Goal: Transaction & Acquisition: Book appointment/travel/reservation

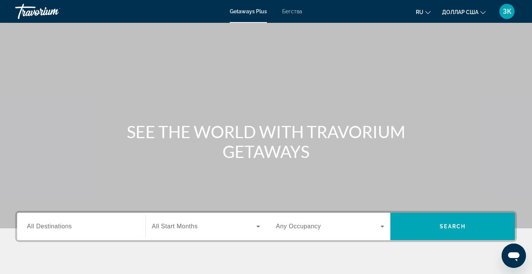
click at [295, 13] on font "Бегства" at bounding box center [292, 11] width 20 height 6
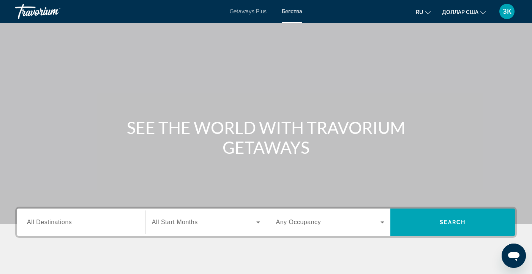
scroll to position [46, 0]
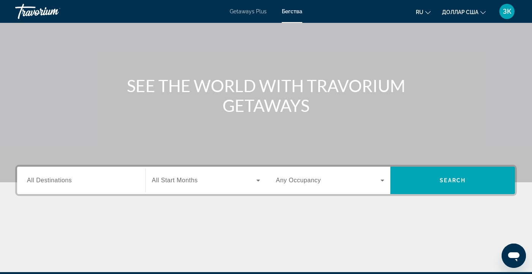
click at [76, 173] on div "Search widget" at bounding box center [81, 180] width 109 height 22
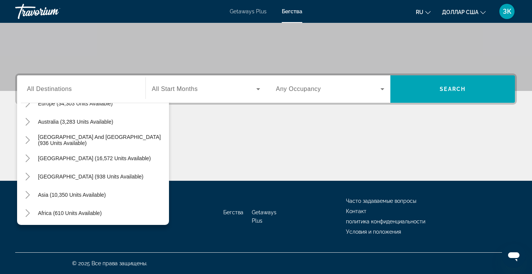
scroll to position [106, 0]
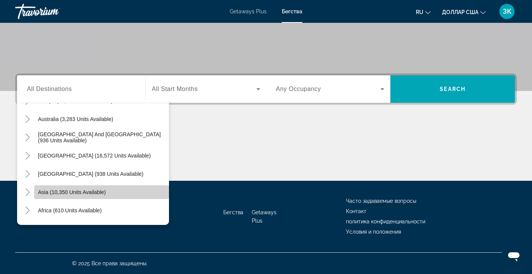
click at [108, 190] on span "Search widget" at bounding box center [101, 192] width 135 height 18
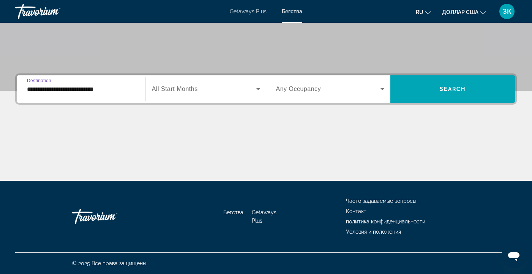
click at [123, 88] on input "**********" at bounding box center [81, 89] width 109 height 9
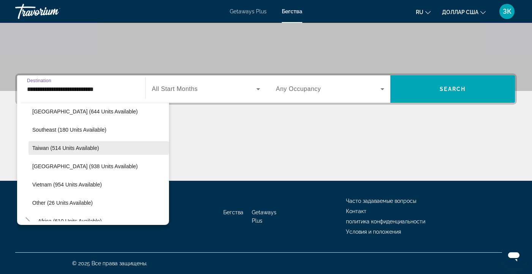
scroll to position [378, 0]
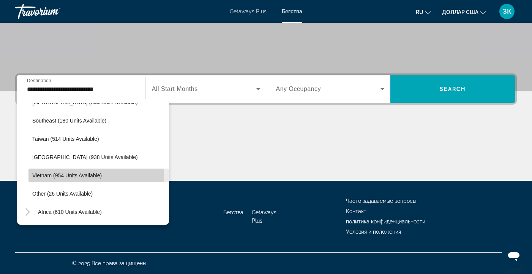
click at [84, 172] on span "Vietnam (954 units available)" at bounding box center [67, 175] width 70 height 6
type input "**********"
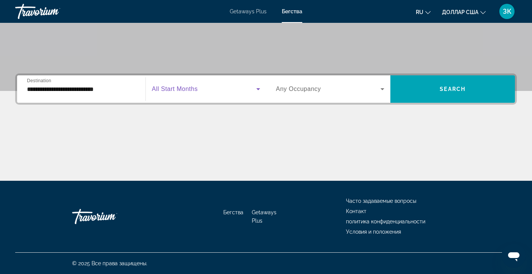
click at [259, 89] on icon "Search widget" at bounding box center [258, 89] width 4 height 2
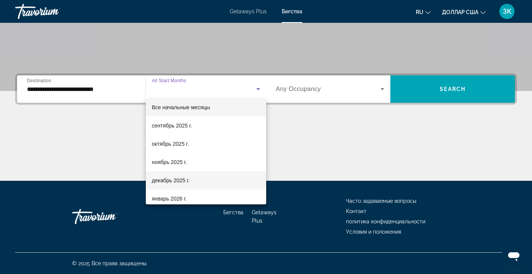
scroll to position [6, 0]
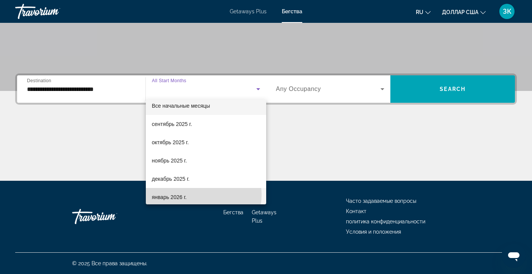
click at [202, 194] on mat-option "январь 2026 г." at bounding box center [206, 197] width 120 height 18
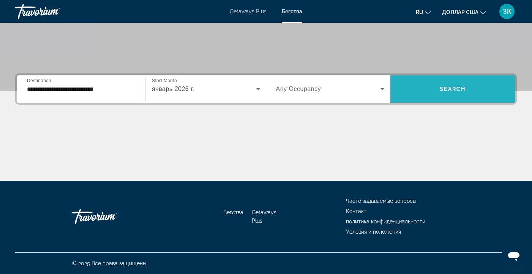
click at [443, 88] on span "Search" at bounding box center [453, 89] width 26 height 6
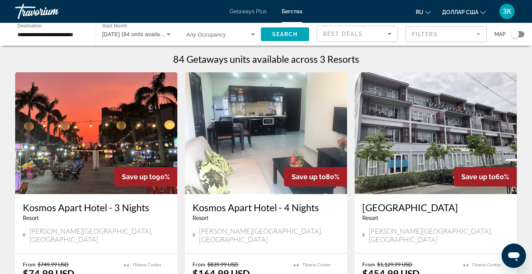
click at [87, 35] on div "**********" at bounding box center [51, 35] width 81 height 22
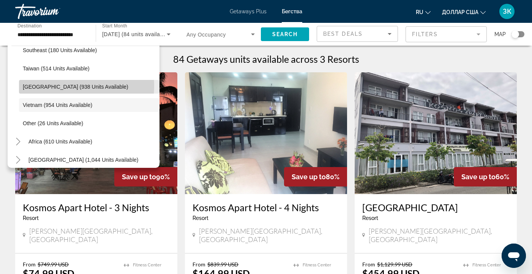
scroll to position [0, 5]
click at [78, 86] on span "[GEOGRAPHIC_DATA] (938 units available)" at bounding box center [76, 87] width 106 height 6
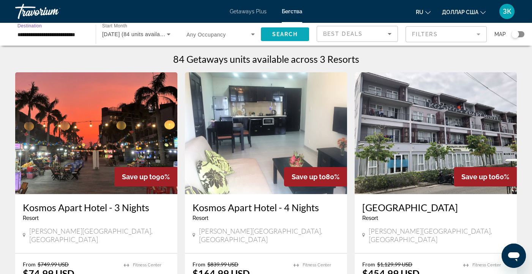
scroll to position [0, 0]
click at [288, 30] on span "Search widget" at bounding box center [285, 34] width 48 height 18
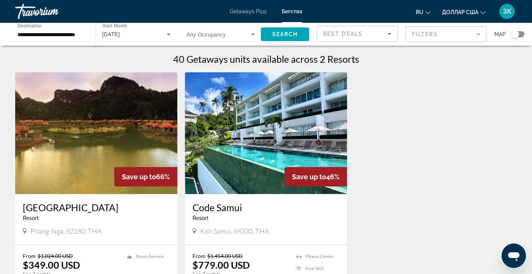
click at [87, 31] on div "**********" at bounding box center [51, 35] width 81 height 22
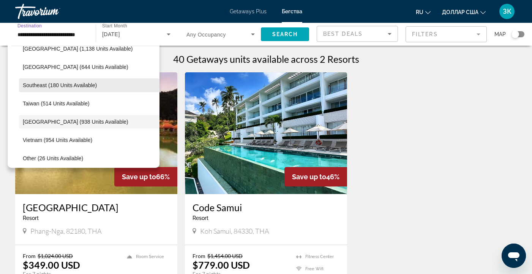
scroll to position [353, 0]
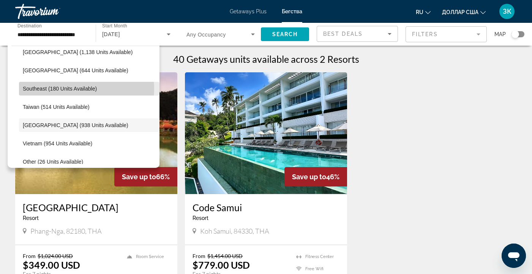
click at [66, 89] on span "Southeast (180 units available)" at bounding box center [60, 88] width 74 height 6
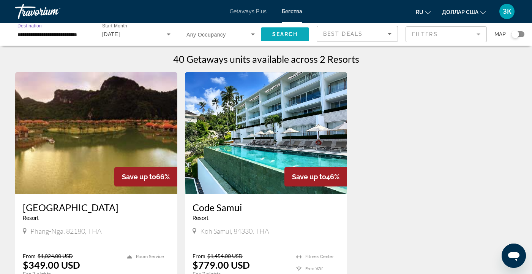
scroll to position [0, 0]
click at [278, 32] on span "Search" at bounding box center [285, 34] width 26 height 6
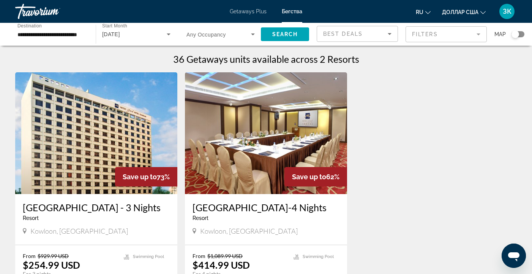
click at [90, 33] on div "**********" at bounding box center [51, 35] width 81 height 22
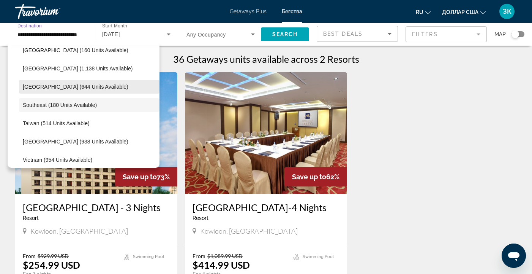
click at [78, 87] on span "[GEOGRAPHIC_DATA] (644 units available)" at bounding box center [76, 87] width 106 height 6
type input "**********"
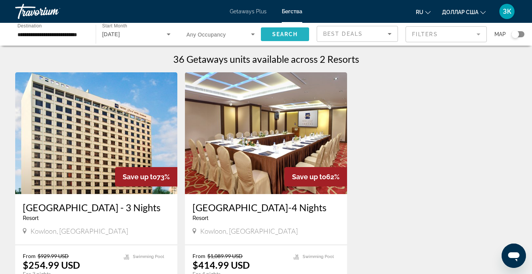
click at [275, 33] on span "Search" at bounding box center [285, 34] width 26 height 6
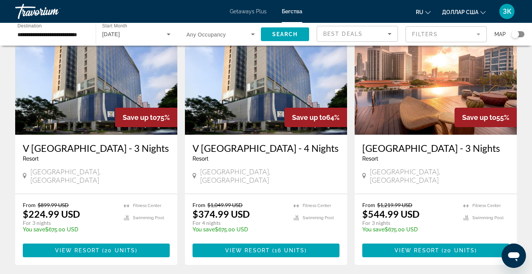
scroll to position [61, 0]
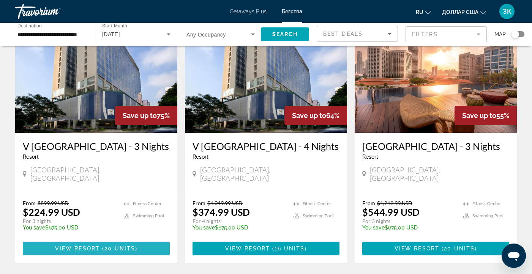
click at [120, 245] on span "20 units" at bounding box center [119, 248] width 31 height 6
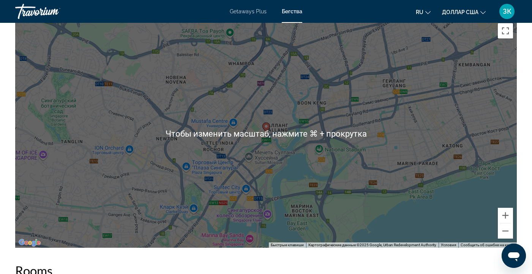
scroll to position [894, 0]
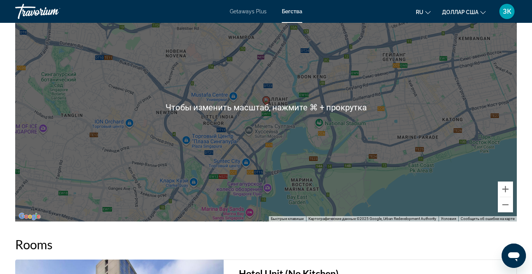
click at [348, 172] on div "Чтобы активировать перетаскивание с помощью клавиатуры, нажмите Alt + Ввод. Пос…" at bounding box center [266, 107] width 502 height 228
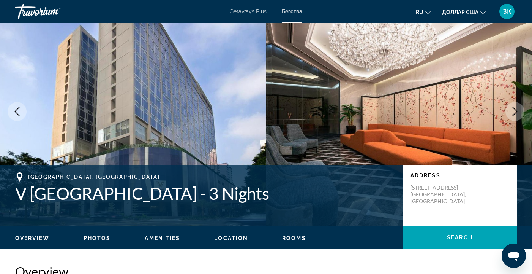
scroll to position [0, 0]
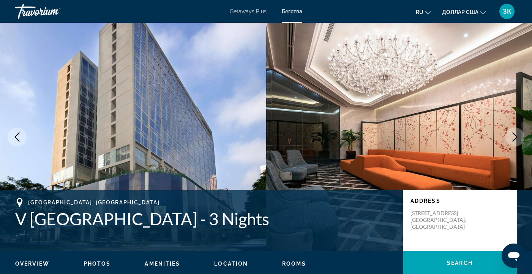
click at [21, 135] on icon "Previous image" at bounding box center [17, 136] width 9 height 9
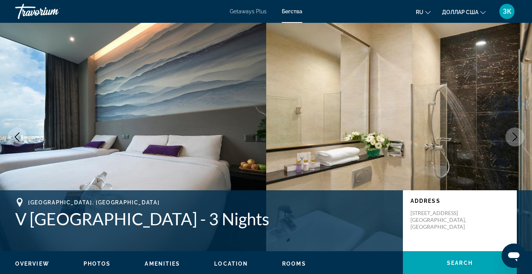
click at [21, 135] on icon "Previous image" at bounding box center [17, 136] width 9 height 9
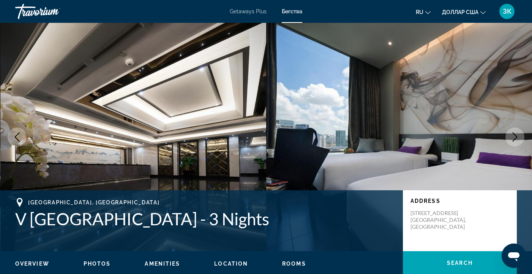
click at [16, 138] on icon "Previous image" at bounding box center [17, 136] width 9 height 9
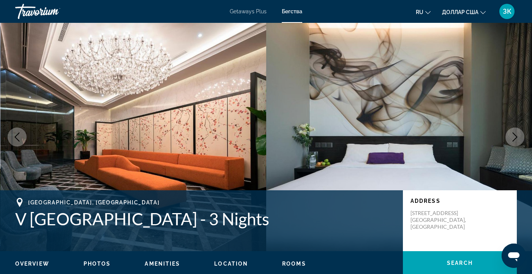
click at [16, 138] on icon "Previous image" at bounding box center [17, 136] width 9 height 9
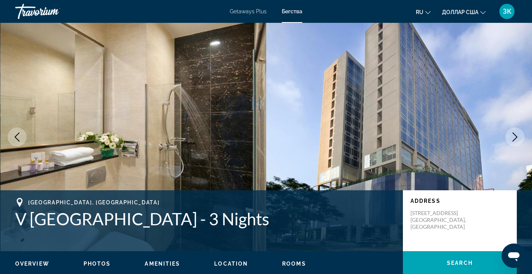
click at [16, 138] on icon "Previous image" at bounding box center [17, 136] width 9 height 9
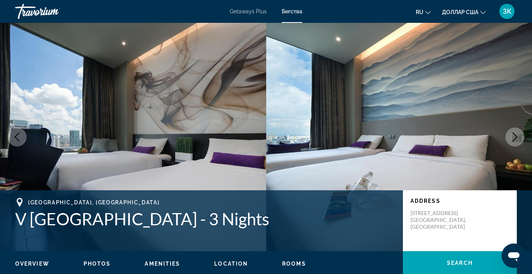
click at [16, 138] on icon "Previous image" at bounding box center [17, 136] width 9 height 9
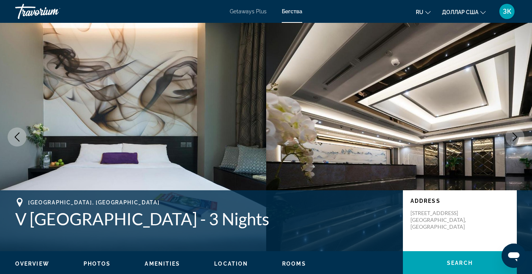
click at [16, 138] on icon "Previous image" at bounding box center [17, 136] width 9 height 9
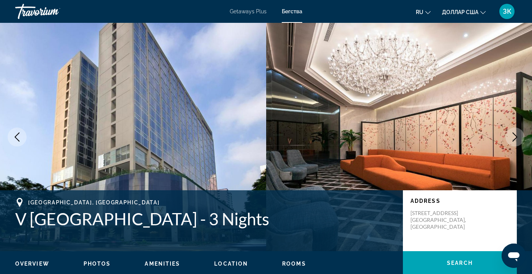
click at [16, 138] on icon "Previous image" at bounding box center [17, 136] width 9 height 9
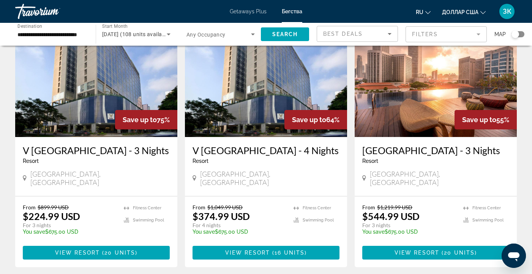
scroll to position [58, 0]
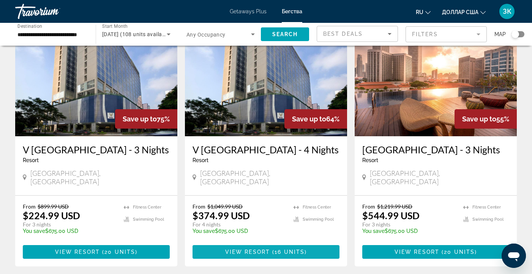
click at [252, 248] on span "View Resort" at bounding box center [247, 251] width 45 height 6
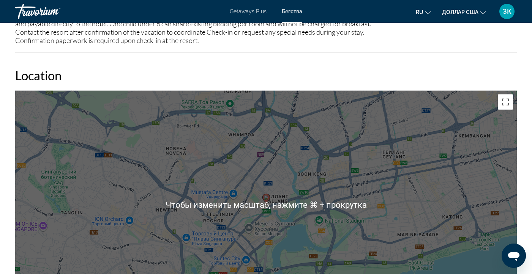
scroll to position [797, 0]
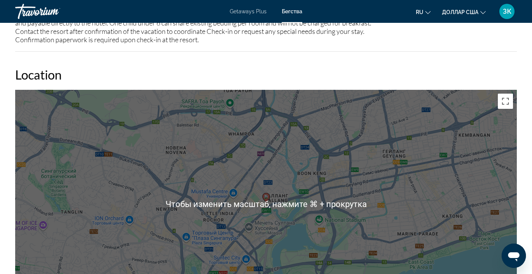
click at [331, 217] on div "Чтобы активировать перетаскивание с помощью клавиатуры, нажмите Alt + Ввод. Пос…" at bounding box center [266, 204] width 502 height 228
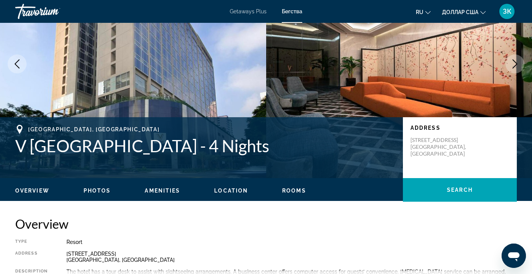
scroll to position [0, 0]
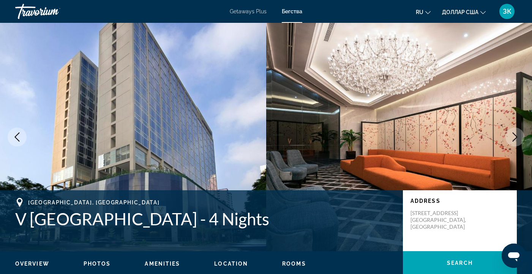
click at [517, 136] on icon "Next image" at bounding box center [515, 136] width 5 height 9
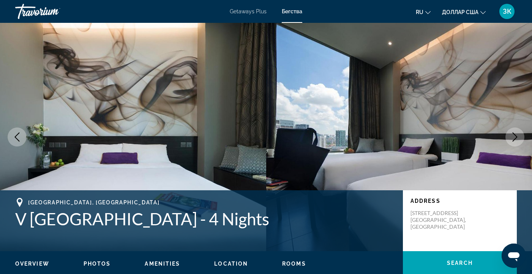
click at [517, 136] on icon "Next image" at bounding box center [515, 136] width 5 height 9
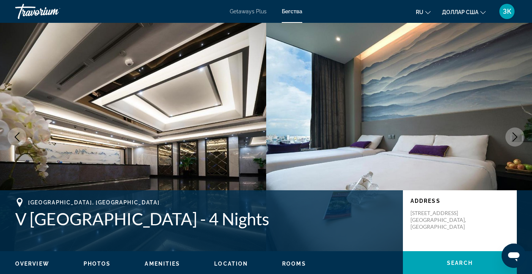
click at [517, 136] on icon "Next image" at bounding box center [515, 136] width 5 height 9
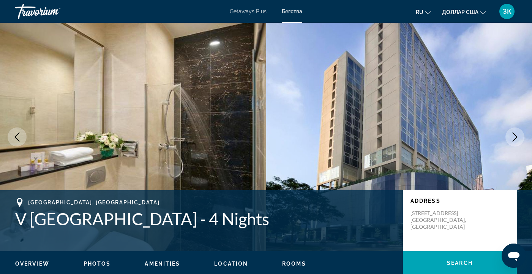
click at [517, 136] on icon "Next image" at bounding box center [515, 136] width 5 height 9
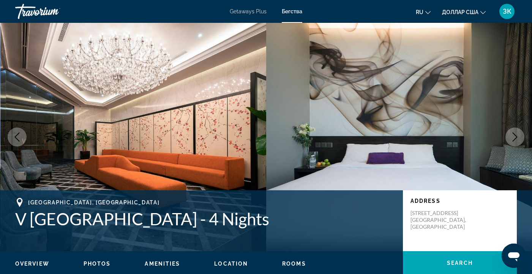
click at [517, 136] on icon "Next image" at bounding box center [515, 136] width 9 height 9
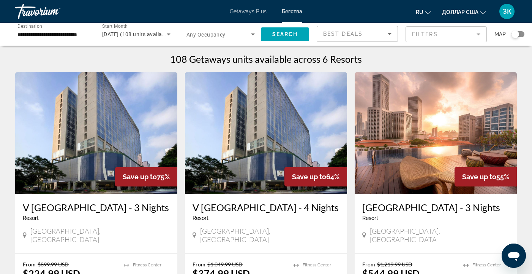
click at [91, 31] on div "**********" at bounding box center [51, 35] width 81 height 22
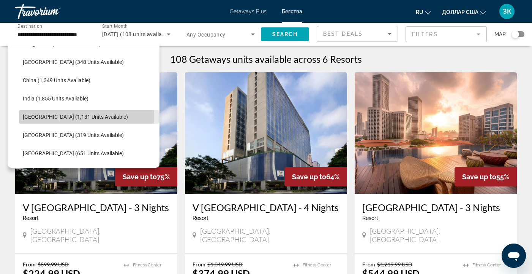
scroll to position [0, 9]
click at [74, 117] on span "[GEOGRAPHIC_DATA] (1,131 units available)" at bounding box center [75, 117] width 105 height 6
type input "**********"
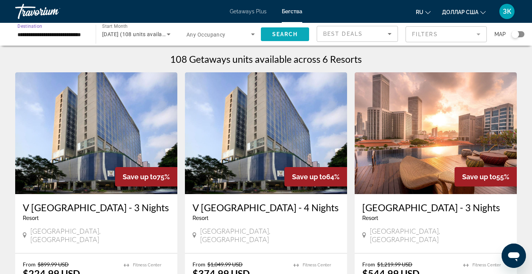
scroll to position [0, 0]
click at [275, 32] on span "Search" at bounding box center [285, 34] width 26 height 6
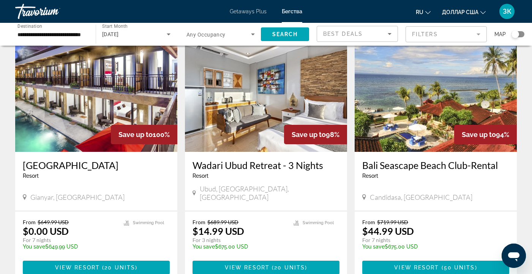
scroll to position [51, 0]
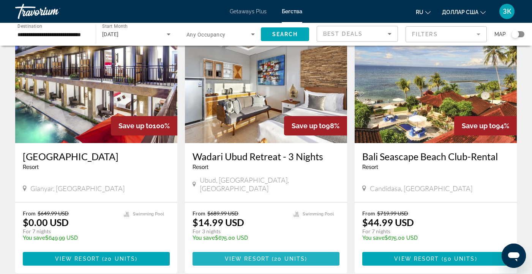
click at [276, 249] on span "Основное содержание" at bounding box center [266, 258] width 147 height 18
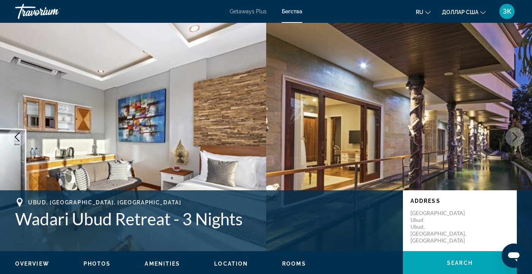
click at [516, 133] on icon "Next image" at bounding box center [515, 136] width 9 height 9
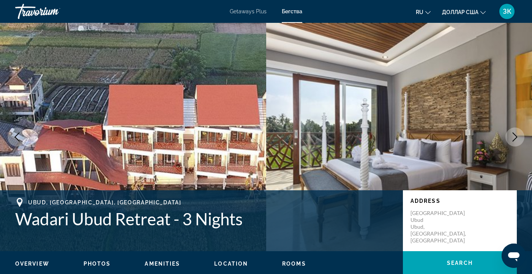
click at [514, 137] on icon "Next image" at bounding box center [515, 136] width 9 height 9
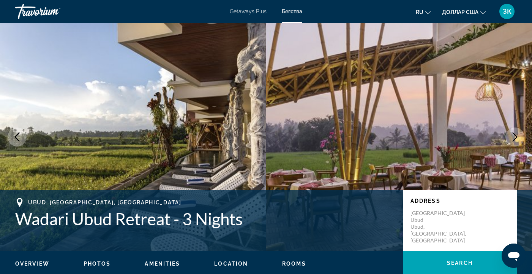
click at [514, 137] on icon "Next image" at bounding box center [515, 136] width 9 height 9
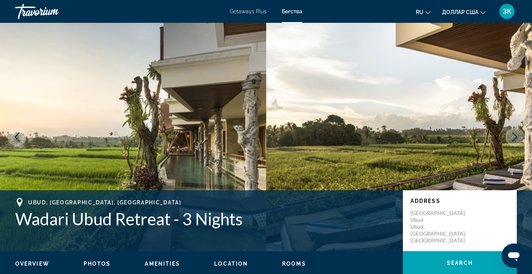
click at [515, 136] on icon "Next image" at bounding box center [515, 136] width 9 height 9
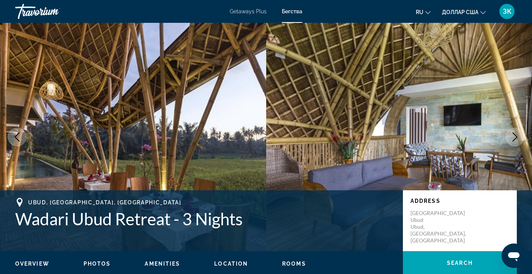
click at [515, 136] on icon "Next image" at bounding box center [515, 136] width 9 height 9
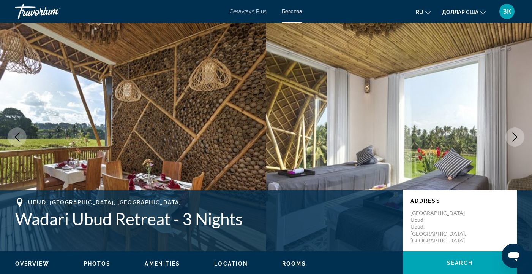
click at [515, 136] on icon "Next image" at bounding box center [515, 136] width 9 height 9
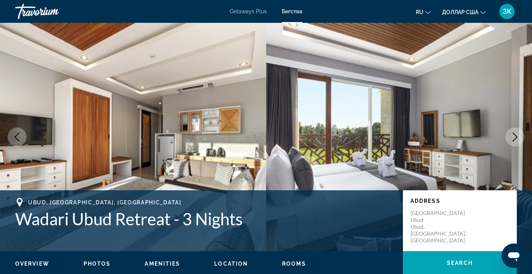
click at [515, 136] on icon "Next image" at bounding box center [515, 136] width 9 height 9
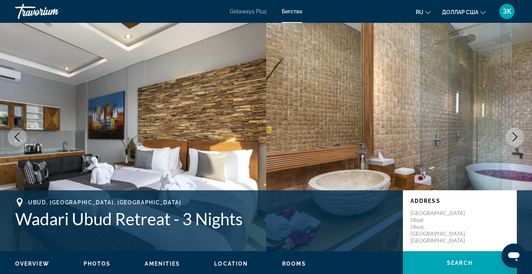
click at [515, 136] on icon "Next image" at bounding box center [515, 136] width 9 height 9
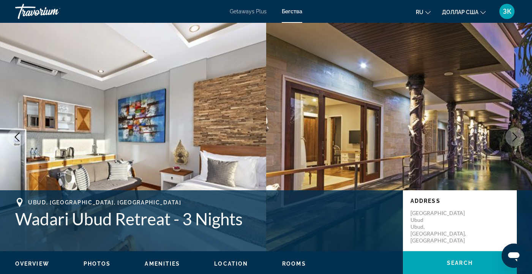
click at [515, 136] on icon "Next image" at bounding box center [515, 136] width 9 height 9
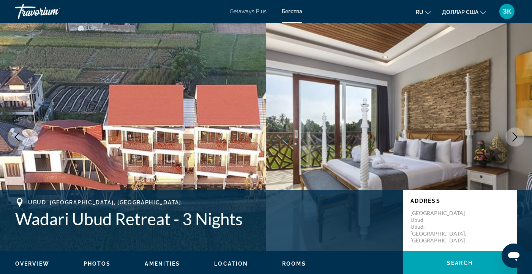
click at [515, 136] on icon "Next image" at bounding box center [515, 136] width 9 height 9
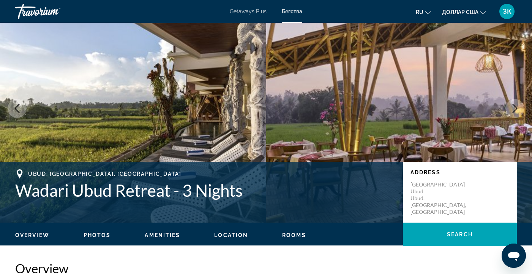
scroll to position [60, 0]
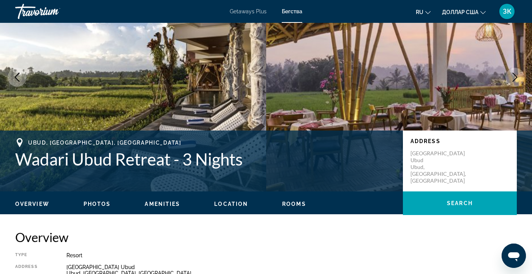
click at [220, 203] on span "Location" at bounding box center [231, 204] width 34 height 6
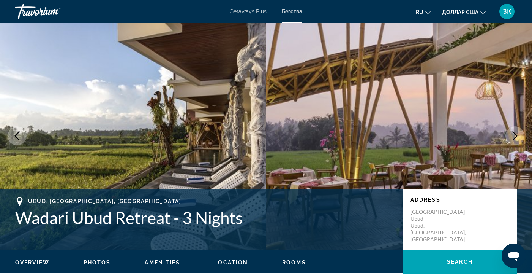
scroll to position [0, 0]
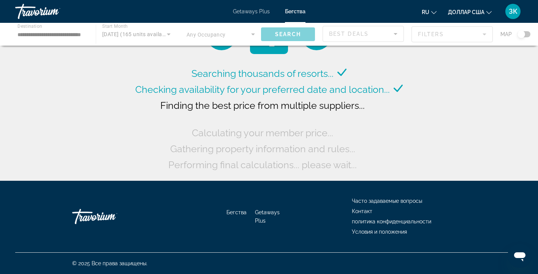
click at [90, 33] on div "Основное содержание" at bounding box center [269, 34] width 538 height 23
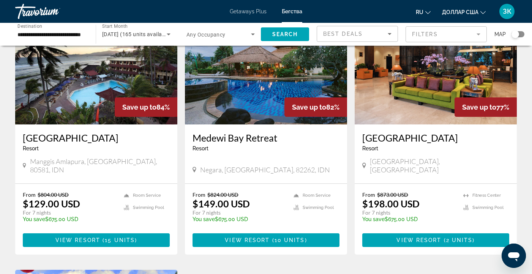
scroll to position [603, 0]
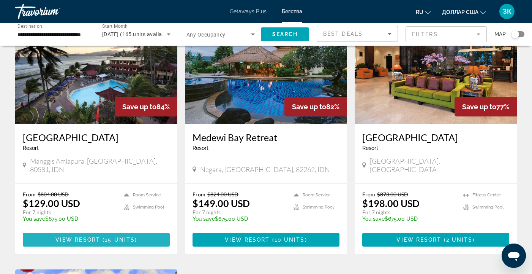
click at [121, 236] on span "15 units" at bounding box center [120, 239] width 30 height 6
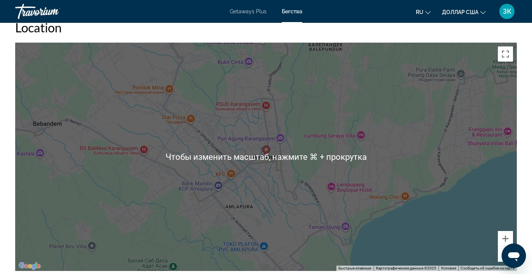
scroll to position [1001, 0]
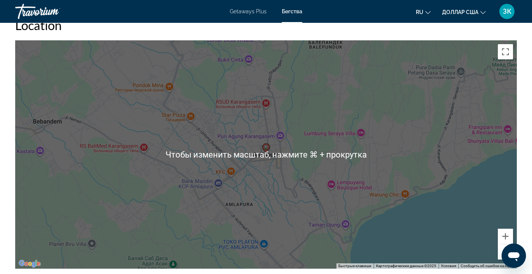
click at [438, 152] on div "Чтобы активировать перетаскивание с помощью клавиатуры, нажмите Alt + Ввод. Пос…" at bounding box center [266, 154] width 502 height 228
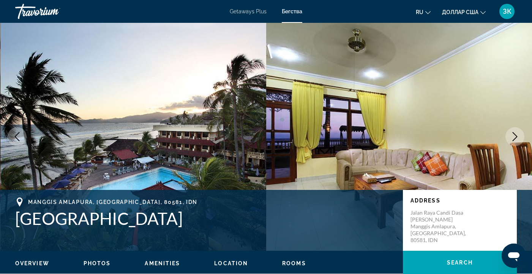
scroll to position [0, 0]
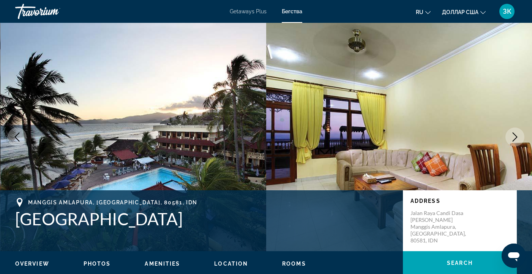
click at [428, 12] on icon "Изменить язык" at bounding box center [428, 12] width 5 height 5
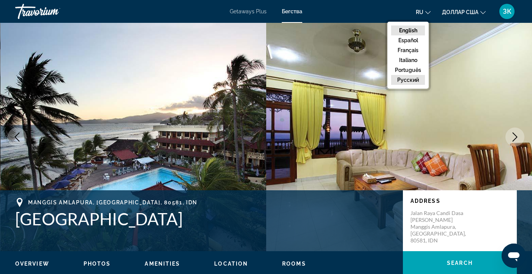
click at [408, 79] on button "русский" at bounding box center [408, 80] width 34 height 10
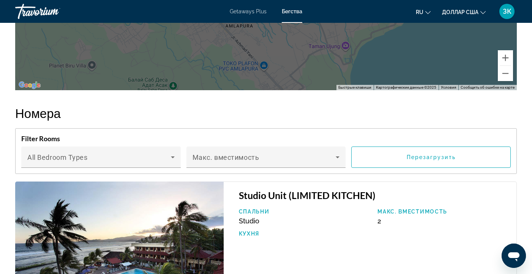
scroll to position [1239, 0]
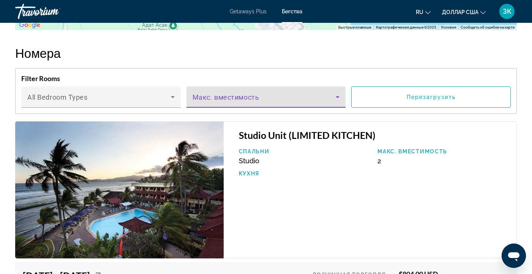
click at [337, 96] on icon "Основное содержание" at bounding box center [338, 97] width 4 height 2
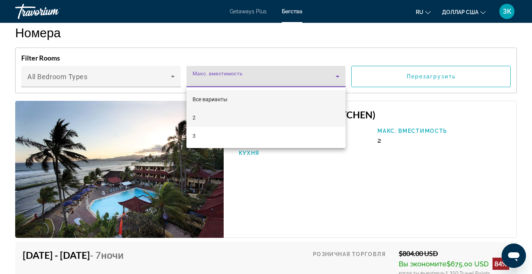
scroll to position [1286, 0]
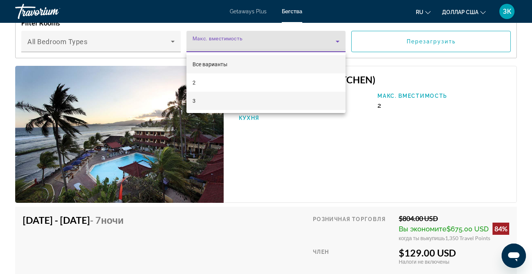
click at [310, 98] on mat-option "3" at bounding box center [267, 101] width 160 height 18
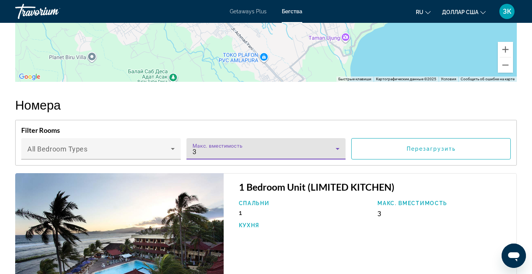
scroll to position [1189, 0]
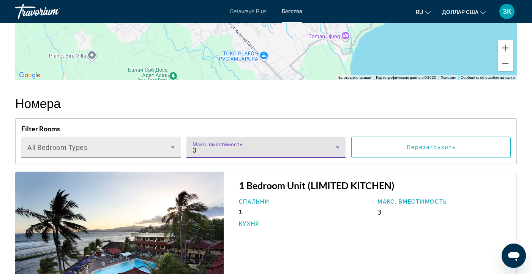
click at [173, 146] on icon "Основное содержание" at bounding box center [173, 147] width 4 height 2
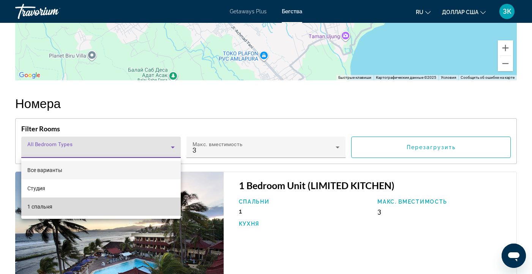
click at [145, 209] on mat-option "1 спальня" at bounding box center [101, 206] width 160 height 18
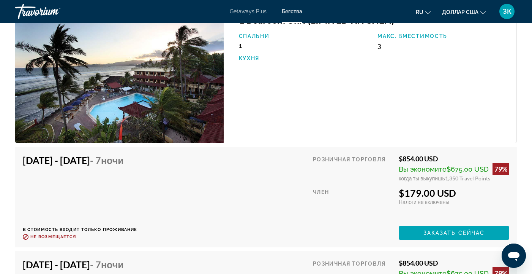
scroll to position [1236, 0]
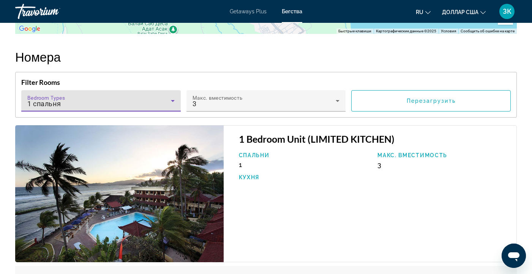
click at [173, 100] on icon "Основное содержание" at bounding box center [173, 101] width 4 height 2
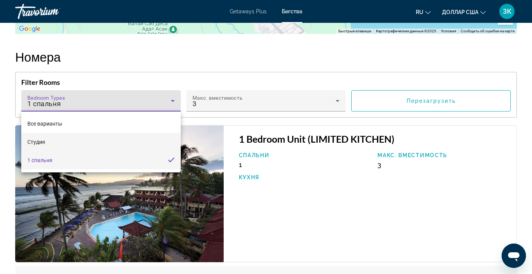
click at [151, 141] on mat-option "Студия" at bounding box center [101, 142] width 160 height 18
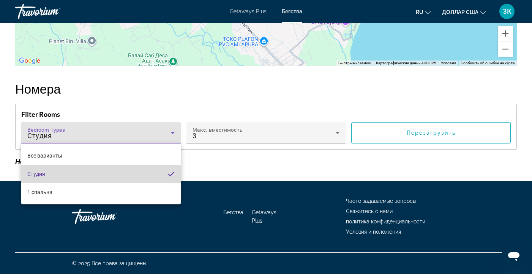
scroll to position [1204, 0]
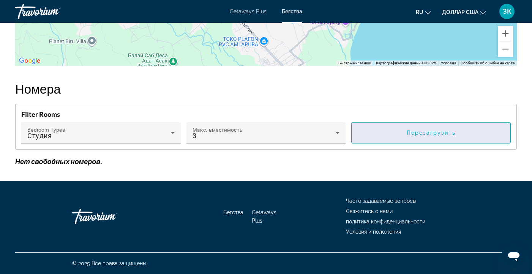
click at [410, 133] on span "Перезагрузить" at bounding box center [431, 133] width 49 height 6
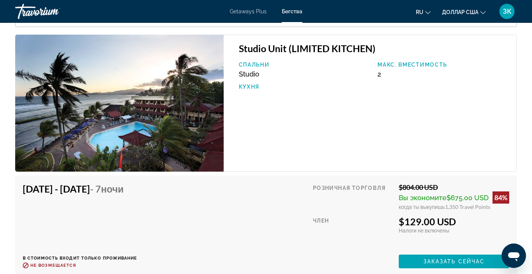
scroll to position [1254, 0]
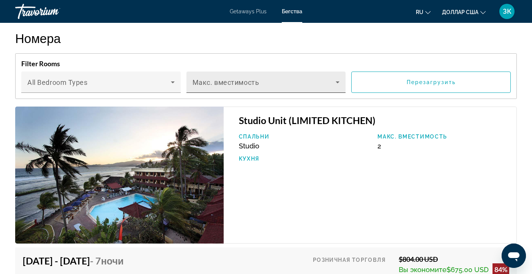
click at [337, 81] on icon "Основное содержание" at bounding box center [338, 82] width 4 height 2
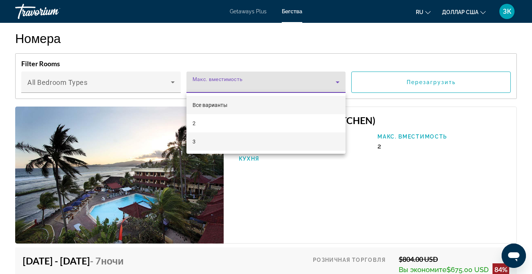
click at [288, 141] on mat-option "3" at bounding box center [267, 141] width 160 height 18
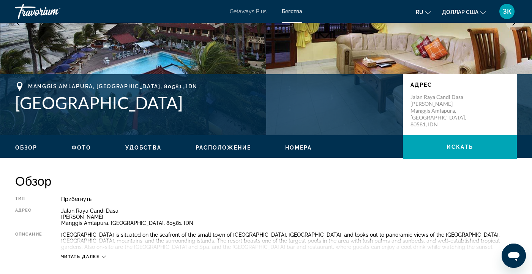
scroll to position [150, 0]
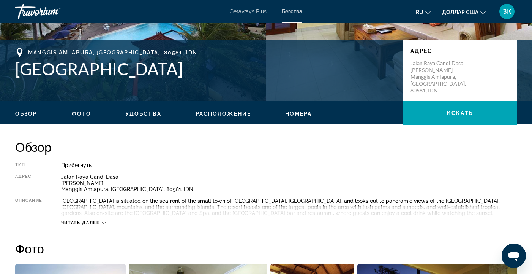
click at [104, 220] on div "Читать далее" at bounding box center [83, 222] width 45 height 5
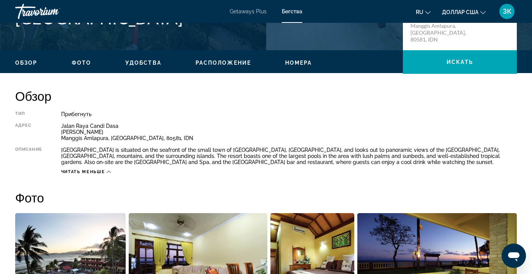
scroll to position [48, 0]
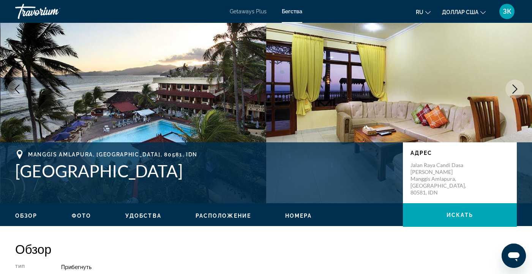
click at [139, 214] on span "Удобства" at bounding box center [143, 215] width 36 height 6
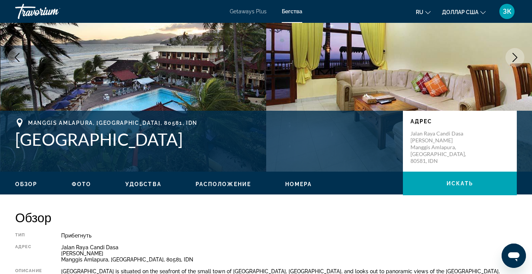
scroll to position [0, 0]
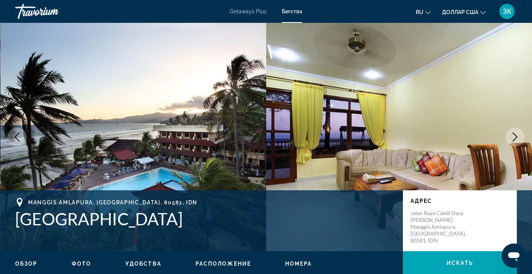
click at [293, 262] on span "Номера" at bounding box center [298, 263] width 27 height 6
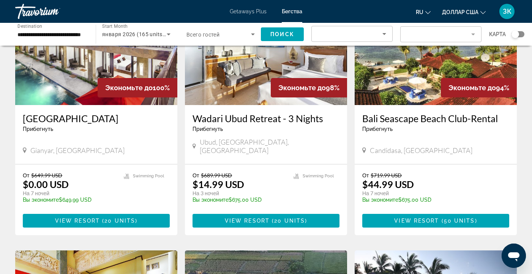
scroll to position [87, 0]
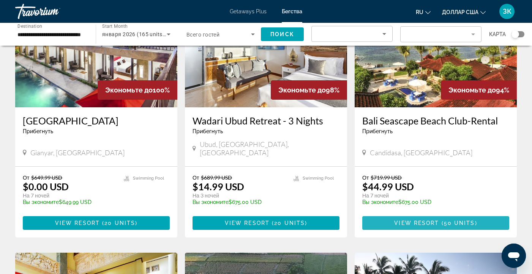
click at [425, 220] on span "View Resort" at bounding box center [416, 223] width 45 height 6
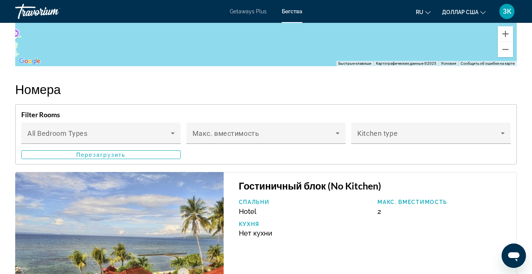
scroll to position [991, 0]
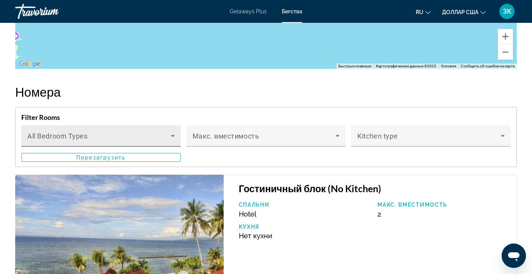
click at [172, 134] on icon "Основное содержание" at bounding box center [172, 135] width 9 height 9
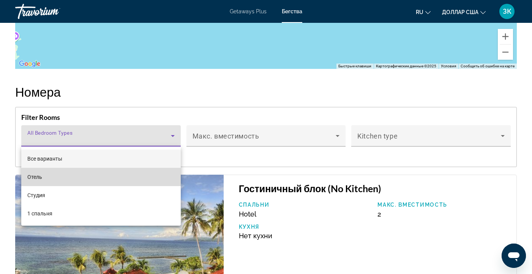
click at [122, 177] on mat-option "Отель" at bounding box center [101, 177] width 160 height 18
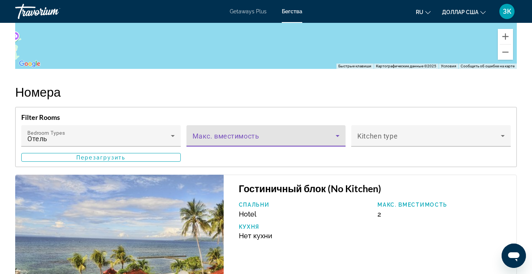
click at [339, 135] on icon "Основное содержание" at bounding box center [337, 135] width 9 height 9
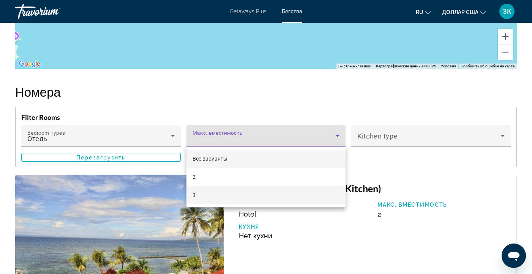
click at [308, 196] on mat-option "3" at bounding box center [267, 195] width 160 height 18
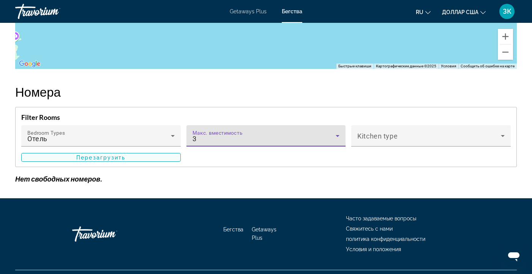
click at [144, 155] on span "Основное содержание" at bounding box center [101, 157] width 159 height 18
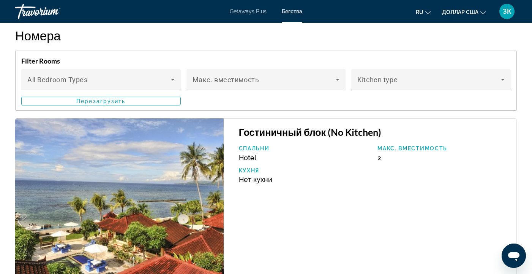
scroll to position [1048, 0]
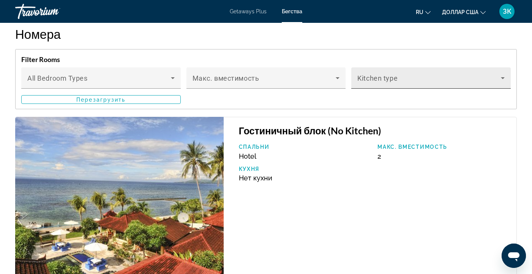
click at [503, 77] on icon "Основное содержание" at bounding box center [503, 78] width 4 height 2
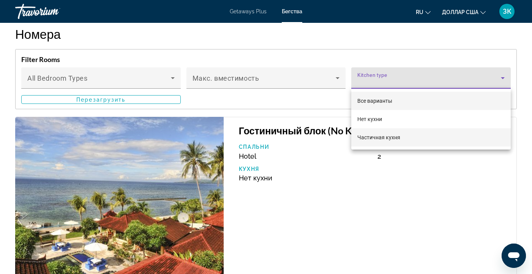
click at [420, 135] on mat-option "Частичная кухня" at bounding box center [431, 137] width 160 height 18
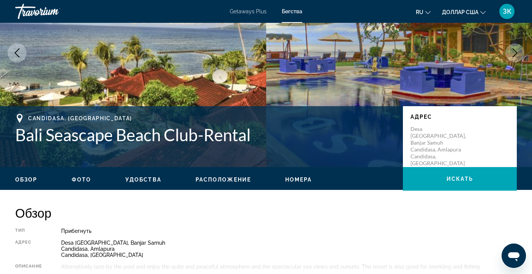
scroll to position [0, 0]
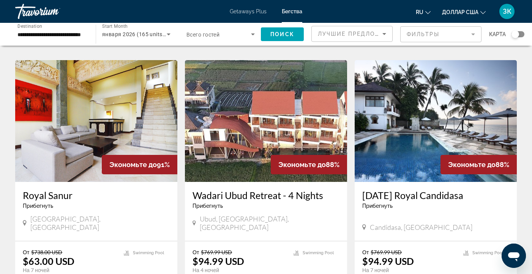
scroll to position [339, 0]
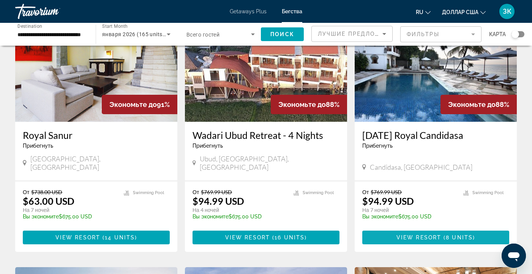
click at [434, 234] on span "View Resort" at bounding box center [419, 237] width 45 height 6
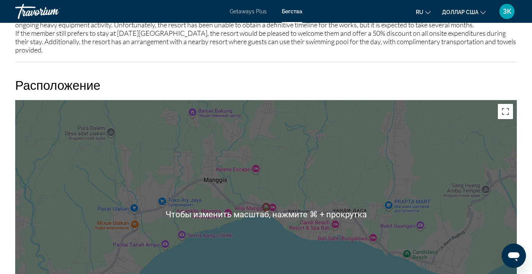
scroll to position [910, 0]
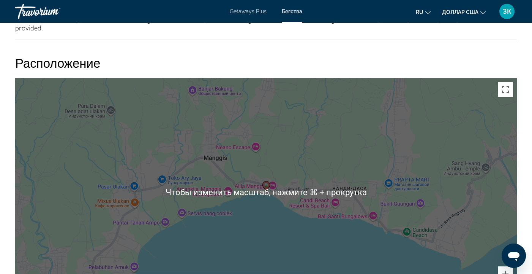
click at [442, 191] on div "Чтобы активировать перетаскивание с помощью клавиатуры, нажмите Alt + Ввод. Пос…" at bounding box center [266, 192] width 502 height 228
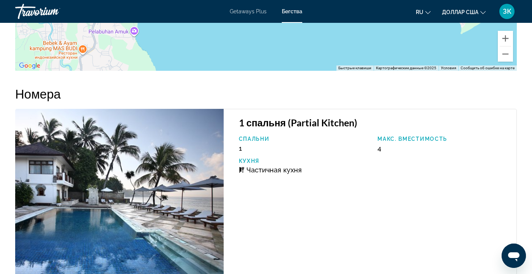
scroll to position [1135, 0]
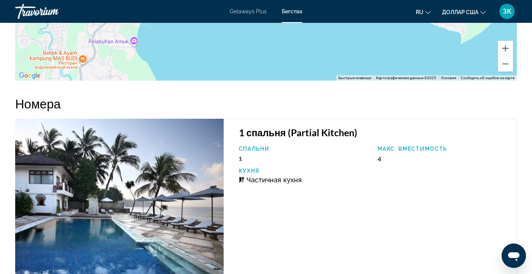
click at [320, 145] on div "1 спальня (Partial Kitchen) Спальни 1 Макс. вместимость 4 Кухня Частичная кухня" at bounding box center [370, 202] width 293 height 167
click at [305, 144] on div "1 спальня (Partial Kitchen) Спальни 1 Макс. вместимость 4 Кухня Частичная кухня" at bounding box center [370, 202] width 293 height 167
click at [305, 130] on h3 "1 спальня (Partial Kitchen)" at bounding box center [374, 132] width 270 height 11
click at [310, 179] on div "Частичная кухня" at bounding box center [304, 180] width 131 height 8
click at [437, 147] on p "Макс. вместимость" at bounding box center [443, 149] width 131 height 6
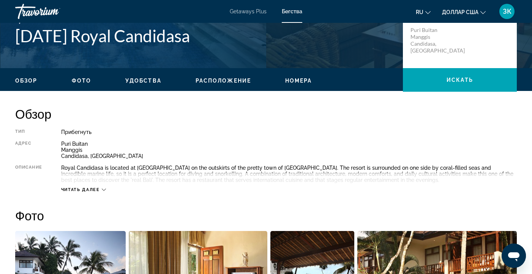
scroll to position [188, 0]
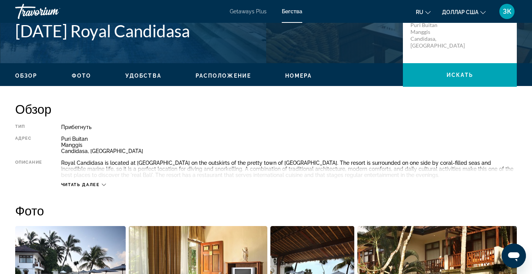
click at [148, 75] on span "Удобства" at bounding box center [143, 76] width 36 height 6
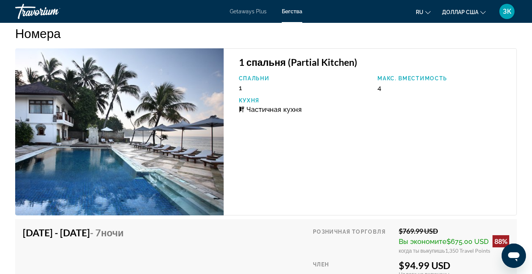
scroll to position [1228, 0]
